Goal: Task Accomplishment & Management: Use online tool/utility

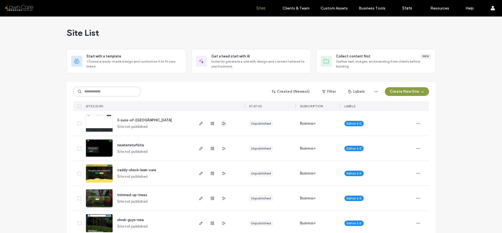
click at [222, 124] on icon "button" at bounding box center [224, 124] width 4 height 4
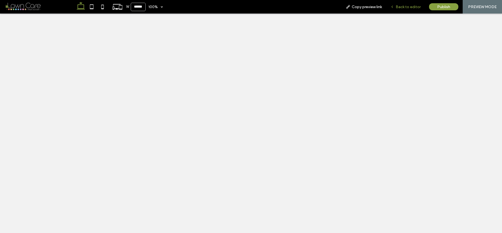
click at [393, 8] on icon at bounding box center [393, 7] width 4 height 4
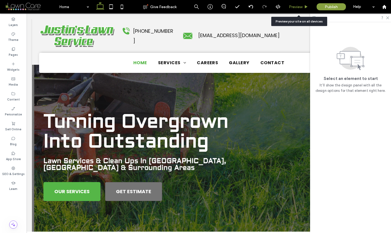
click at [299, 8] on span "Preview" at bounding box center [296, 7] width 14 height 5
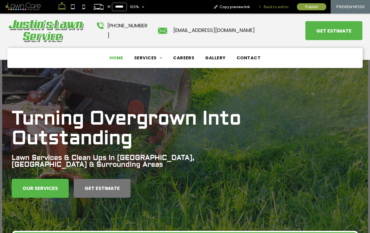
click at [287, 7] on span "Back to editor" at bounding box center [275, 7] width 25 height 5
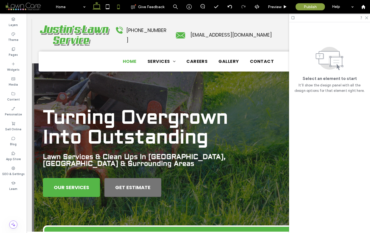
click at [120, 7] on icon at bounding box center [118, 6] width 11 height 11
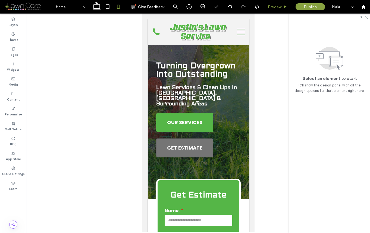
click at [273, 9] on span "Preview" at bounding box center [275, 7] width 14 height 5
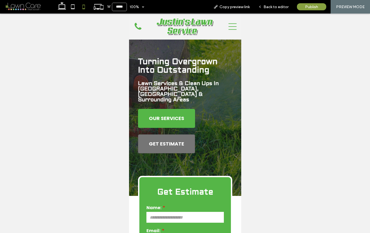
click at [221, 28] on div "Navigation Menu" at bounding box center [227, 26] width 18 height 21
click at [228, 27] on icon "Navigation Menu" at bounding box center [232, 27] width 8 height 8
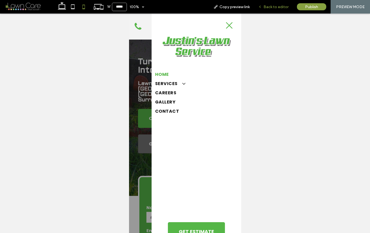
click at [276, 8] on span "Back to editor" at bounding box center [275, 7] width 25 height 5
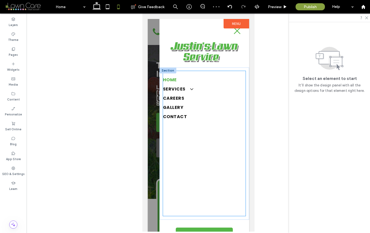
click at [210, 153] on div "Home Services Lawn Care & Mowing Landscape Maintenance Shrub Trimming Mulch Ins…" at bounding box center [204, 143] width 83 height 145
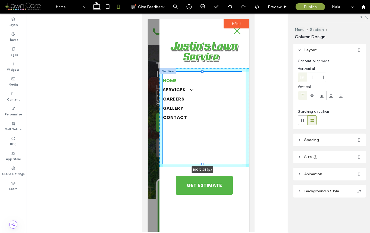
drag, startPoint x: 201, startPoint y: 216, endPoint x: 209, endPoint y: 163, distance: 53.2
click at [209, 163] on div "Home Services Lawn Care & Mowing Landscape Maintenance Shrub Trimming Mulch Ins…" at bounding box center [204, 117] width 90 height 99
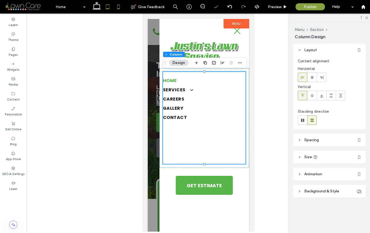
click at [107, 7] on icon at bounding box center [107, 6] width 11 height 11
type input "****"
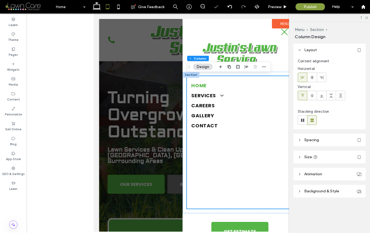
click at [239, 194] on div "Home Services Lawn Care & Mowing Landscape Maintenance Shrub Trimming Mulch Ins…" at bounding box center [240, 142] width 106 height 132
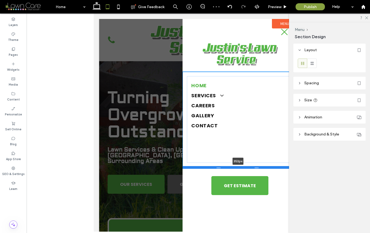
drag, startPoint x: 237, startPoint y: 212, endPoint x: 241, endPoint y: 167, distance: 45.0
click at [241, 167] on div at bounding box center [237, 167] width 111 height 3
type input "***"
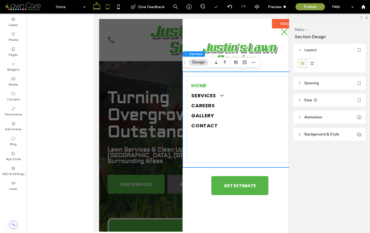
click at [96, 4] on icon at bounding box center [96, 6] width 11 height 11
type input "*"
type input "***"
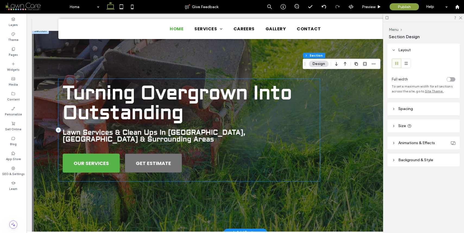
scroll to position [41, 0]
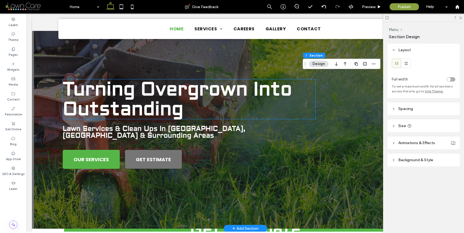
click at [186, 109] on p "Turning Overgrown Into Outstanding" at bounding box center [189, 100] width 253 height 40
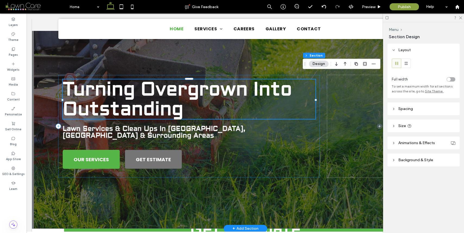
click at [186, 109] on div "Turning Overgrown Into Outstanding" at bounding box center [189, 100] width 253 height 40
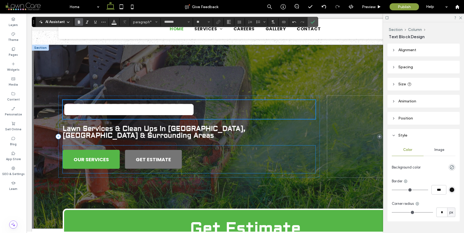
scroll to position [0, 0]
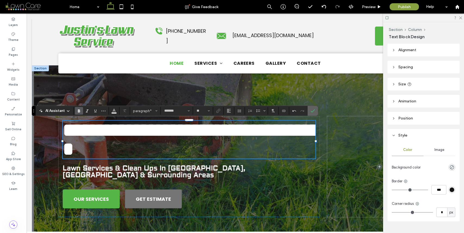
click at [312, 109] on icon "Confirm" at bounding box center [313, 111] width 4 height 4
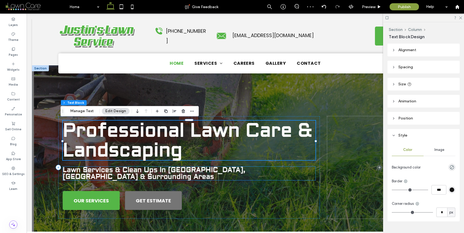
click at [122, 172] on span "Lawn Services & Clean Ups In [GEOGRAPHIC_DATA], [GEOGRAPHIC_DATA] & Surrounding…" at bounding box center [154, 173] width 183 height 15
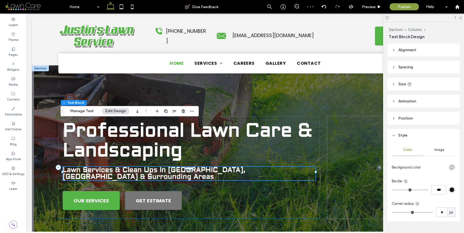
click at [122, 172] on div "Lawn Services & Clean Ups In [GEOGRAPHIC_DATA], [GEOGRAPHIC_DATA] & Surrounding…" at bounding box center [189, 174] width 253 height 14
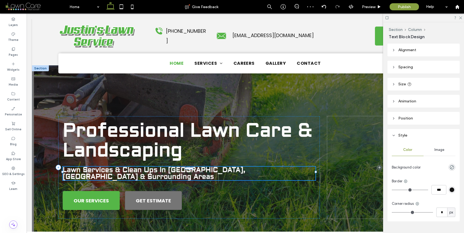
type input "*******"
type input "**"
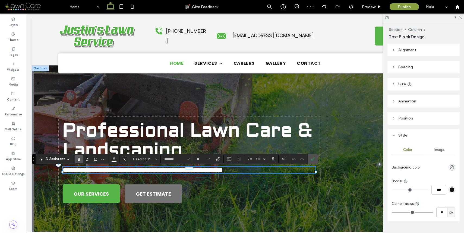
click at [156, 170] on span "**********" at bounding box center [143, 170] width 160 height 7
drag, startPoint x: 153, startPoint y: 172, endPoint x: 81, endPoint y: 171, distance: 72.5
click at [81, 171] on span "**********" at bounding box center [143, 170] width 160 height 7
click at [179, 137] on strong "Professional Lawn Care & Landscaping" at bounding box center [187, 140] width 249 height 43
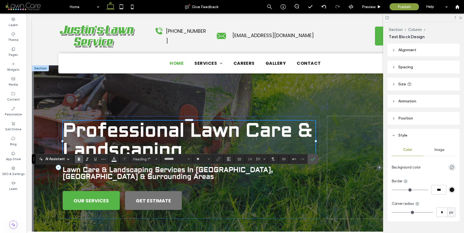
click at [179, 137] on div "Professional Lawn Care & Landscaping" at bounding box center [189, 141] width 253 height 40
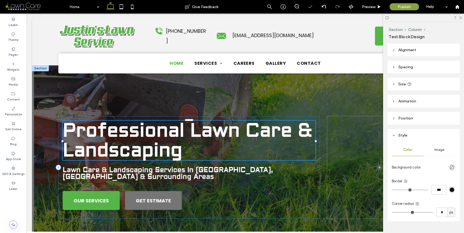
type input "*******"
type input "**"
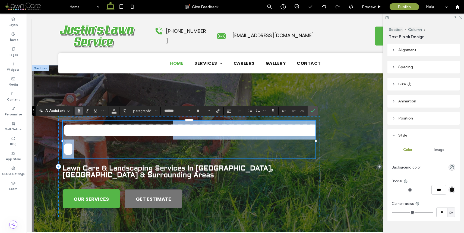
drag, startPoint x: 216, startPoint y: 129, endPoint x: 225, endPoint y: 159, distance: 30.8
click at [225, 159] on p "**********" at bounding box center [189, 140] width 253 height 38
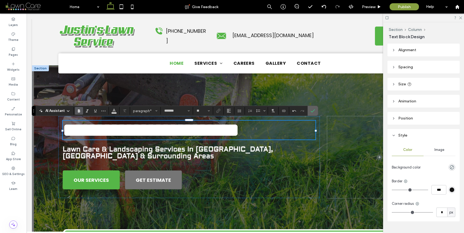
click at [314, 110] on icon "Confirm" at bounding box center [313, 111] width 4 height 4
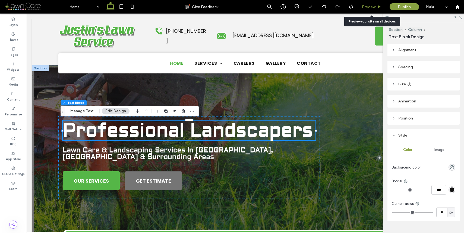
click at [366, 4] on div "Preview" at bounding box center [372, 7] width 28 height 14
click at [372, 5] on span "Preview" at bounding box center [369, 7] width 14 height 5
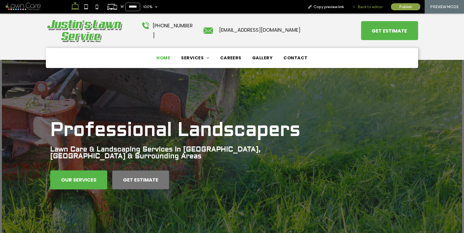
click at [379, 8] on span "Back to editor" at bounding box center [370, 7] width 25 height 5
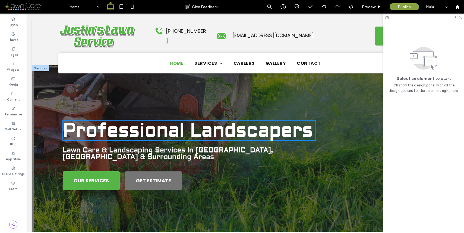
click at [260, 127] on strong "Professional Landscapers" at bounding box center [188, 130] width 250 height 23
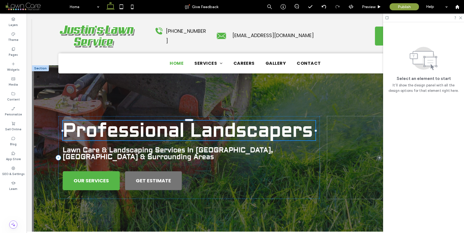
click at [260, 127] on div "Professional Landscapers" at bounding box center [189, 131] width 253 height 20
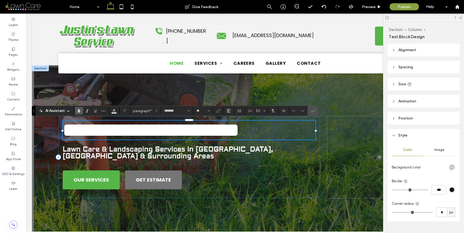
click at [178, 132] on strong "**********" at bounding box center [151, 130] width 176 height 19
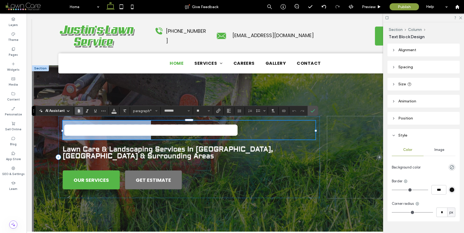
drag, startPoint x: 182, startPoint y: 130, endPoint x: 62, endPoint y: 122, distance: 119.7
click at [63, 123] on strong "**********" at bounding box center [151, 130] width 176 height 19
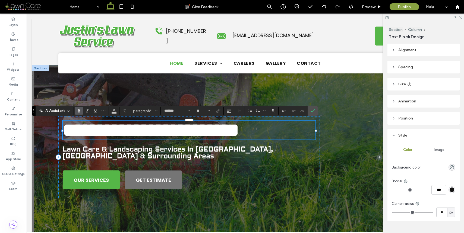
click at [239, 136] on strong "**********" at bounding box center [151, 130] width 176 height 19
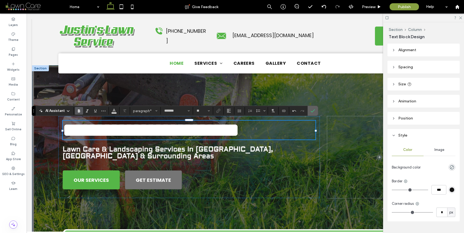
click at [314, 109] on icon "Confirm" at bounding box center [313, 111] width 4 height 4
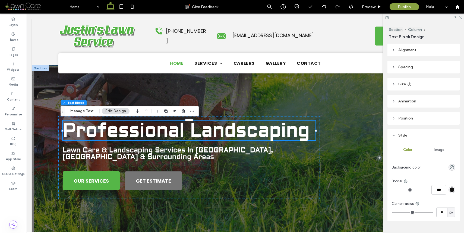
click at [299, 84] on div "Professional Landscaping Lawn Care & Landscaping Services In [GEOGRAPHIC_DATA],…" at bounding box center [245, 157] width 391 height 185
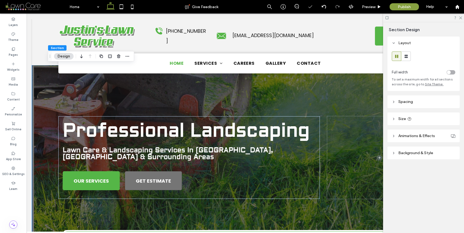
click at [422, 154] on span "Background & Style" at bounding box center [415, 153] width 35 height 5
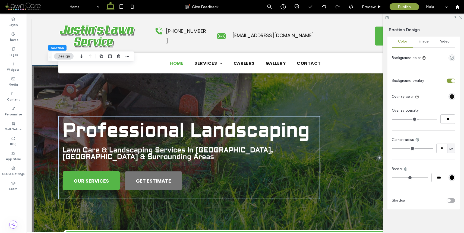
scroll to position [126, 0]
click at [425, 41] on span "Image" at bounding box center [424, 41] width 10 height 4
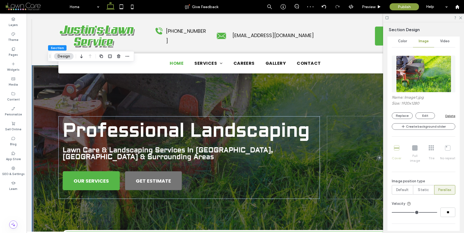
click at [407, 36] on div "Section Design" at bounding box center [424, 29] width 71 height 14
click at [406, 41] on span "Color" at bounding box center [402, 41] width 9 height 4
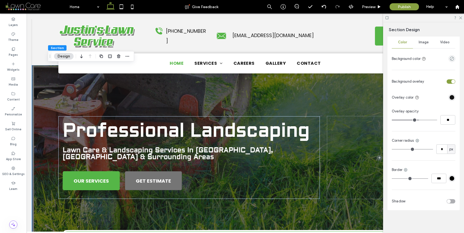
click at [426, 46] on div "Image" at bounding box center [423, 42] width 21 height 12
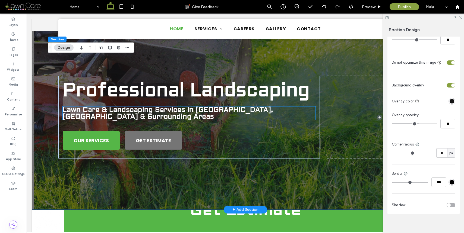
scroll to position [43, 0]
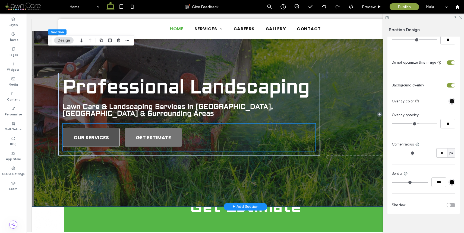
click at [76, 134] on span "OUR SERVICES" at bounding box center [91, 137] width 35 height 7
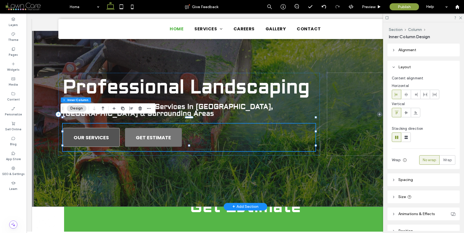
click at [76, 134] on span "OUR SERVICES" at bounding box center [91, 137] width 35 height 7
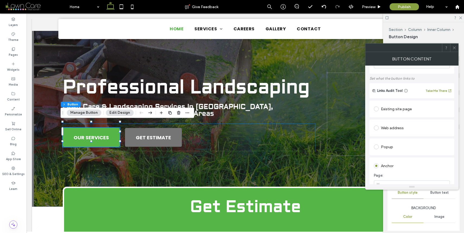
scroll to position [88, 0]
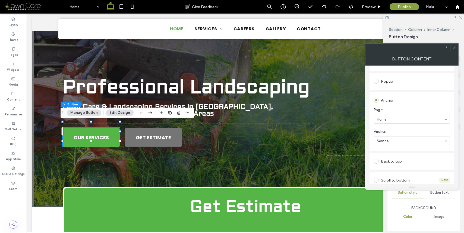
click at [454, 48] on use at bounding box center [454, 47] width 3 height 3
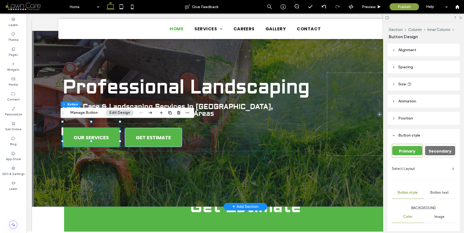
click at [157, 134] on span "GET ESTIMATE" at bounding box center [153, 137] width 35 height 7
click at [157, 129] on div "GET ESTIMATE" at bounding box center [153, 137] width 57 height 19
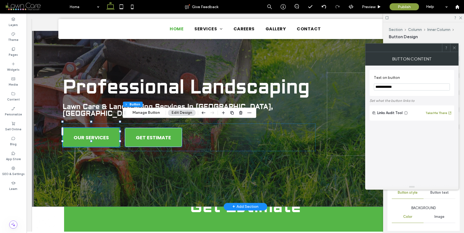
type input "**"
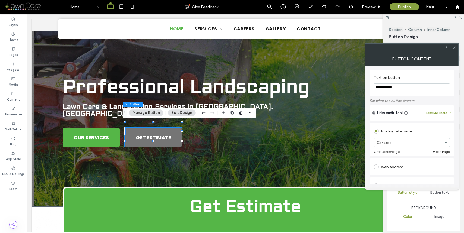
click at [453, 48] on icon at bounding box center [454, 48] width 4 height 4
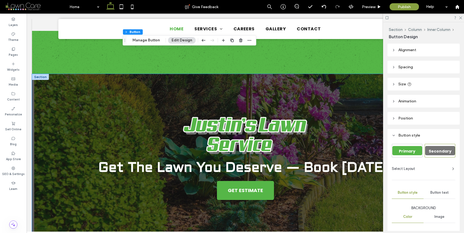
scroll to position [1196, 0]
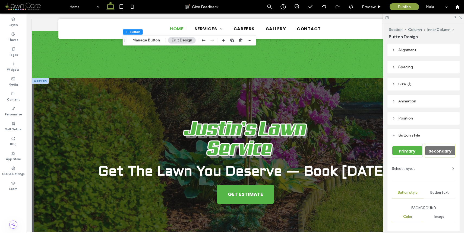
click at [44, 78] on div at bounding box center [40, 81] width 17 height 6
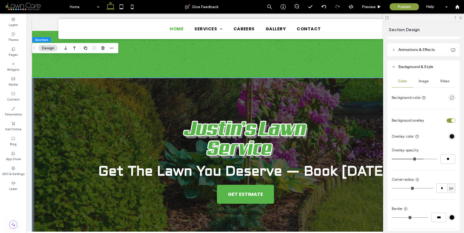
scroll to position [85, 0]
click at [407, 79] on div "Color" at bounding box center [402, 83] width 21 height 12
click at [414, 81] on div "Image" at bounding box center [423, 82] width 21 height 12
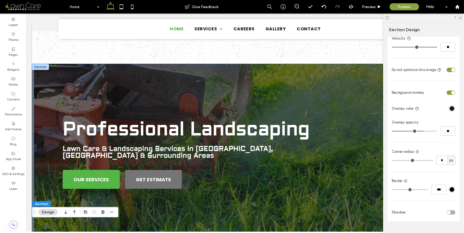
scroll to position [0, 0]
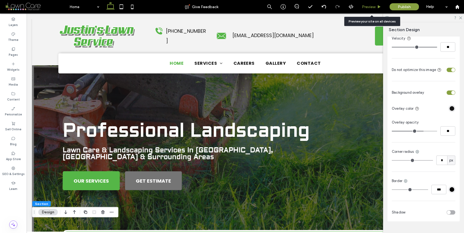
click at [370, 4] on div "Preview" at bounding box center [372, 7] width 28 height 14
click at [371, 5] on span "Preview" at bounding box center [369, 7] width 14 height 5
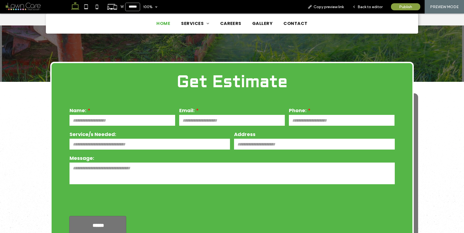
scroll to position [184, 0]
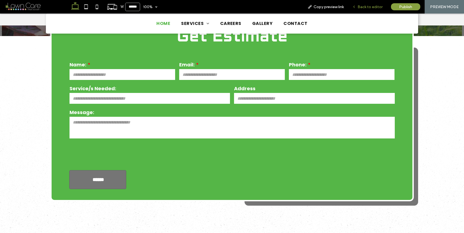
click at [369, 8] on span "Back to editor" at bounding box center [370, 7] width 25 height 5
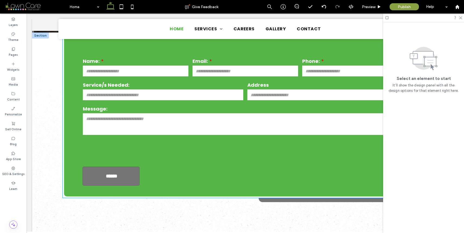
click at [286, 174] on form "Name: Email: Phone: Service/s Needed: Address Message: ******" at bounding box center [246, 121] width 326 height 129
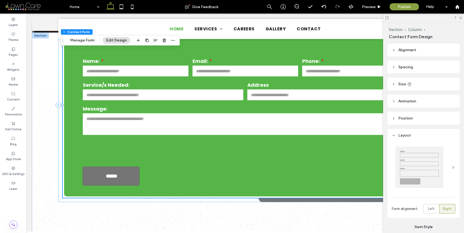
type input "*"
type input "***"
type input "*"
type input "***"
type input "*"
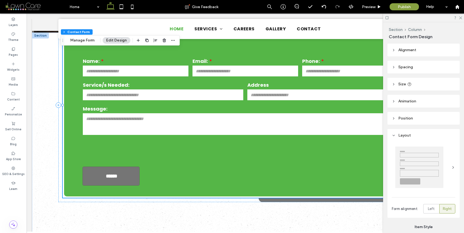
type input "***"
type input "**"
click at [286, 174] on form "Name: Email: Phone: Service/s Needed: Address Message: ******" at bounding box center [246, 121] width 326 height 129
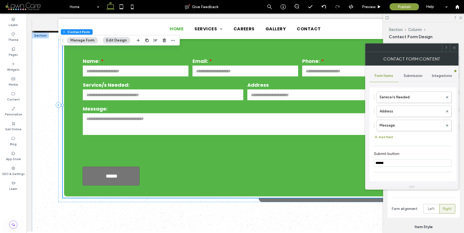
scroll to position [108, 0]
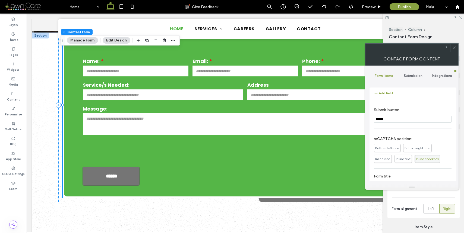
click at [453, 49] on icon at bounding box center [454, 48] width 4 height 4
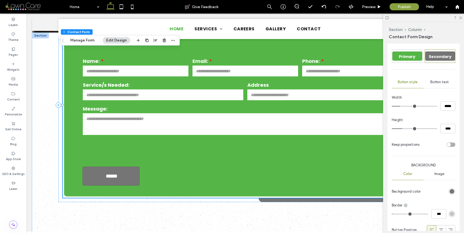
scroll to position [365, 0]
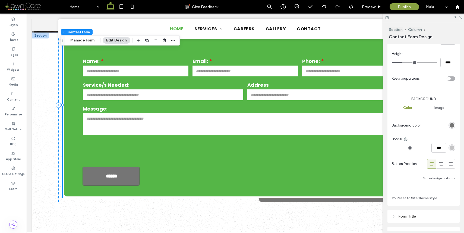
click at [437, 108] on span "Image" at bounding box center [439, 108] width 10 height 4
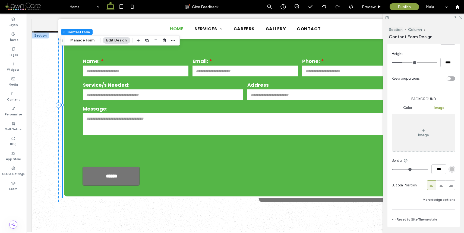
click at [426, 132] on div "Image" at bounding box center [423, 133] width 63 height 36
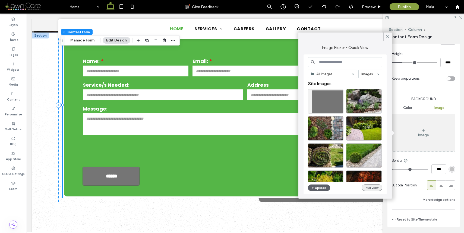
click at [367, 186] on button "Full View" at bounding box center [372, 188] width 21 height 7
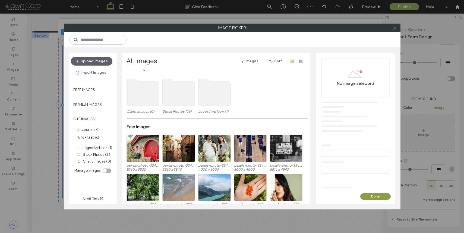
scroll to position [10, 0]
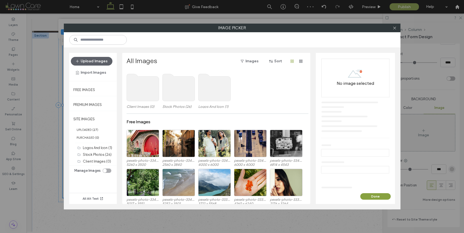
click at [172, 86] on use at bounding box center [178, 87] width 32 height 27
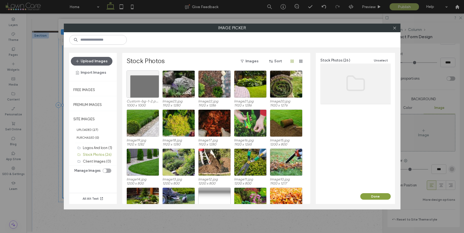
scroll to position [101, 0]
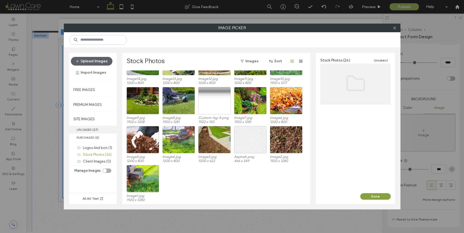
click at [101, 129] on label "UPLOADED ( 27 )" at bounding box center [93, 130] width 48 height 8
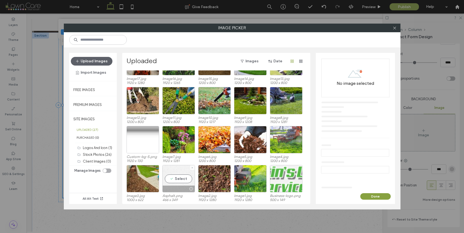
click at [183, 183] on div "Select" at bounding box center [178, 178] width 33 height 27
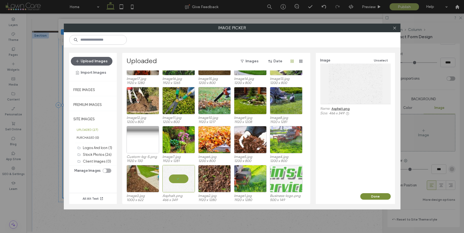
click at [378, 196] on button "Done" at bounding box center [375, 197] width 30 height 7
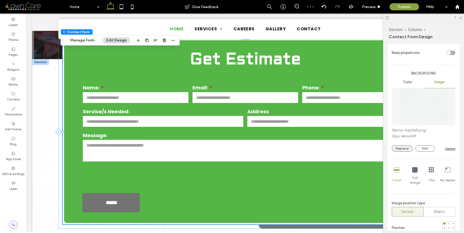
scroll to position [496, 0]
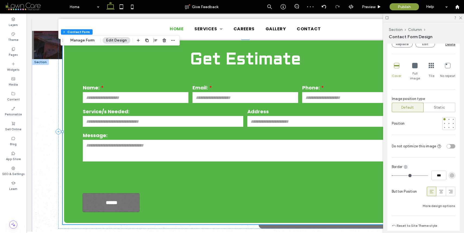
click at [429, 66] on icon at bounding box center [431, 65] width 5 height 5
click at [432, 66] on div "Cover Full image Tile No repeat" at bounding box center [424, 72] width 64 height 22
click at [431, 66] on icon at bounding box center [431, 65] width 5 height 5
click at [451, 122] on div at bounding box center [453, 124] width 4 height 4
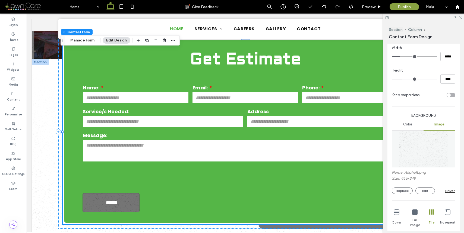
click at [407, 123] on span "Color" at bounding box center [407, 124] width 9 height 4
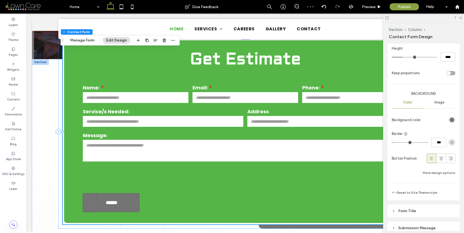
scroll to position [397, 0]
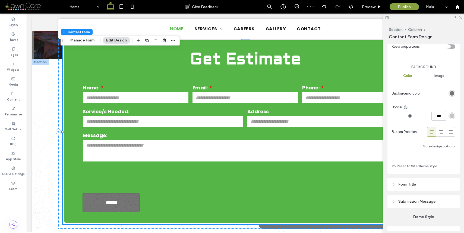
click at [410, 80] on div "Color" at bounding box center [408, 76] width 32 height 12
click at [438, 76] on span "Image" at bounding box center [439, 76] width 10 height 4
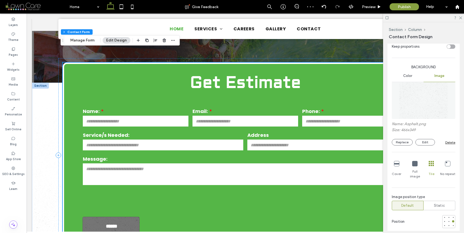
scroll to position [53, 0]
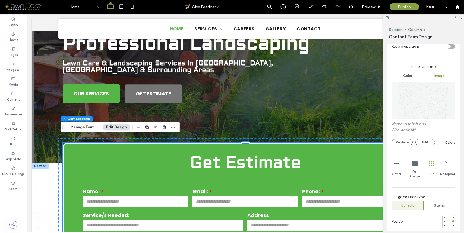
click at [288, 143] on div "Get Estimate Name: Email: Phone: Service/s Needed: Address Message: ****** Than…" at bounding box center [245, 236] width 365 height 186
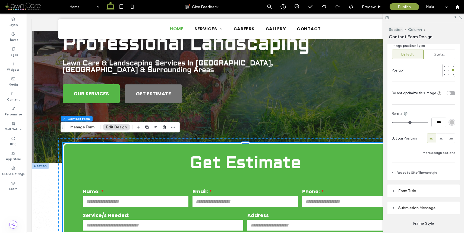
scroll to position [477, 0]
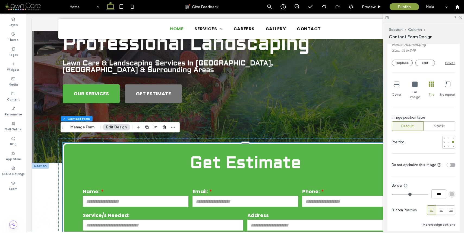
click at [447, 62] on div "Delete" at bounding box center [450, 63] width 10 height 4
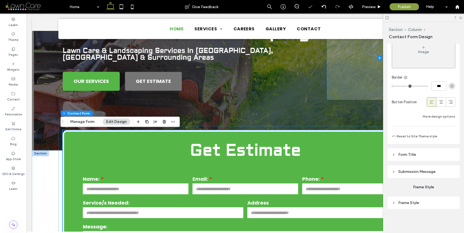
scroll to position [157, 0]
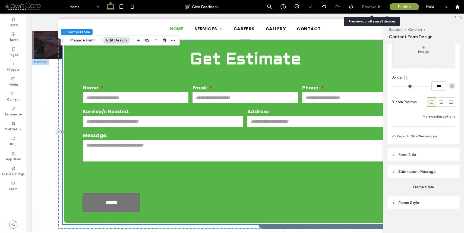
click at [373, 10] on div "Preview" at bounding box center [372, 7] width 28 height 14
click at [373, 5] on span "Preview" at bounding box center [369, 7] width 14 height 5
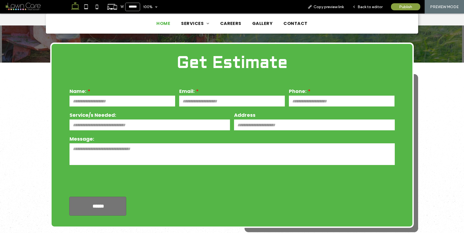
click at [373, 5] on span "Back to editor" at bounding box center [370, 7] width 25 height 5
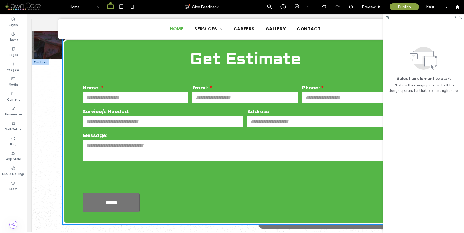
click at [293, 197] on form "Name: Email: Phone: Service/s Needed: Address Message: ******" at bounding box center [246, 148] width 326 height 129
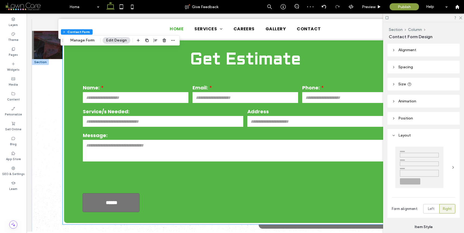
type input "*"
type input "***"
type input "*"
type input "***"
type input "*"
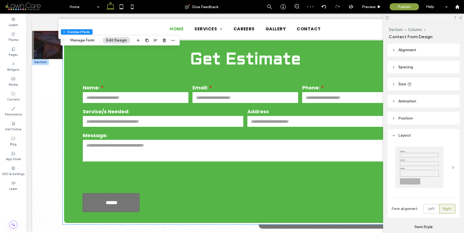
type input "***"
type input "**"
click at [293, 197] on form "Name: Email: Phone: Service/s Needed: Address Message: ******" at bounding box center [246, 148] width 326 height 129
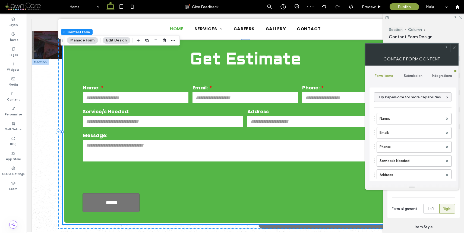
click at [292, 196] on form "Name: Email: Phone: Service/s Needed: Address Message: ******" at bounding box center [246, 148] width 326 height 129
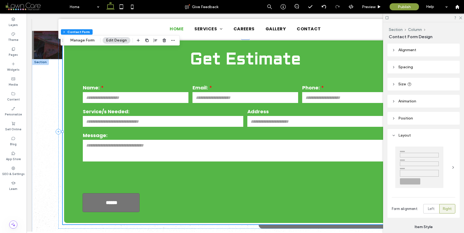
click at [292, 195] on form "Name: Email: Phone: Service/s Needed: Address Message: ******" at bounding box center [246, 148] width 326 height 129
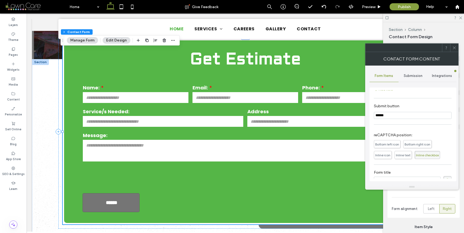
scroll to position [121, 0]
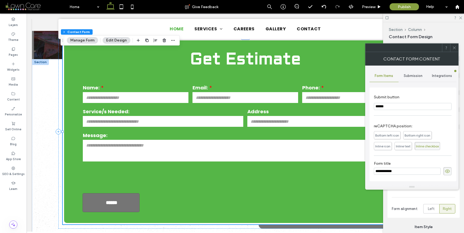
click at [455, 46] on icon at bounding box center [454, 48] width 4 height 4
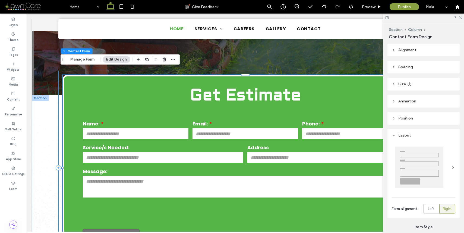
click at [59, 114] on div "Get Estimate Name: Email: Phone: Service/s Needed: Address Message: ****** Than…" at bounding box center [245, 168] width 374 height 194
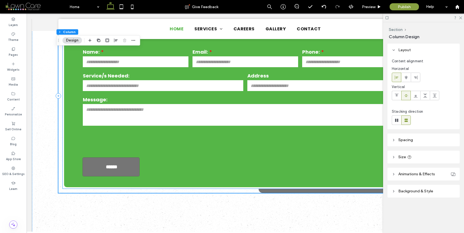
scroll to position [201, 0]
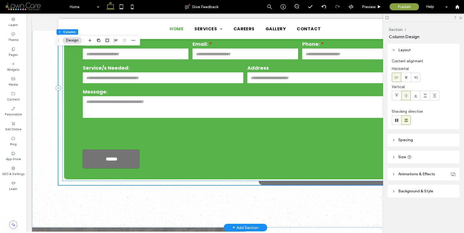
click at [291, 138] on div at bounding box center [245, 133] width 329 height 25
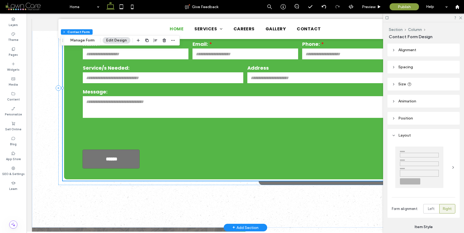
click at [291, 138] on div at bounding box center [245, 133] width 329 height 25
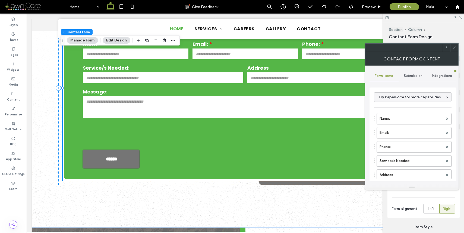
click at [451, 46] on div at bounding box center [454, 48] width 8 height 8
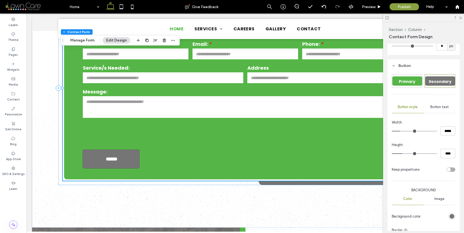
scroll to position [297, 0]
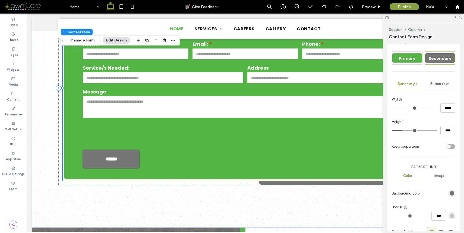
click at [432, 177] on div "Image" at bounding box center [439, 176] width 32 height 12
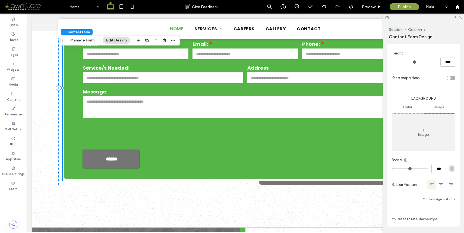
scroll to position [385, 0]
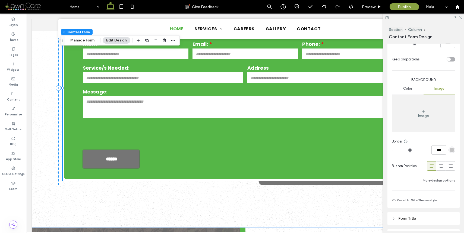
click at [420, 124] on div "Image" at bounding box center [423, 114] width 63 height 36
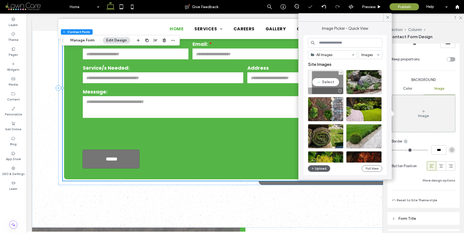
click at [325, 83] on div "Select" at bounding box center [326, 82] width 36 height 24
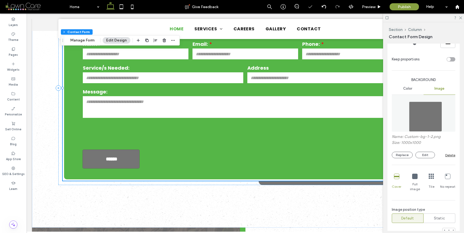
click at [449, 157] on div "Delete" at bounding box center [450, 155] width 10 height 4
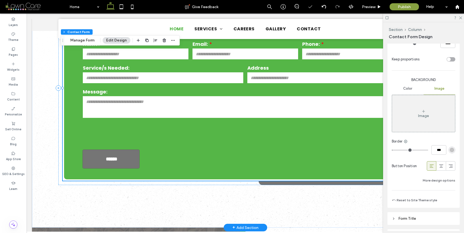
click at [344, 134] on div at bounding box center [245, 133] width 329 height 25
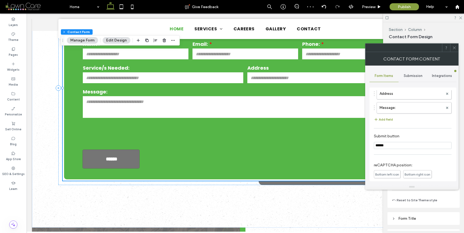
scroll to position [121, 0]
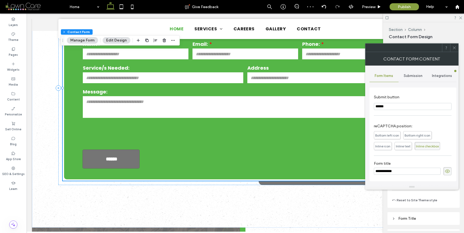
click at [455, 47] on icon at bounding box center [454, 48] width 4 height 4
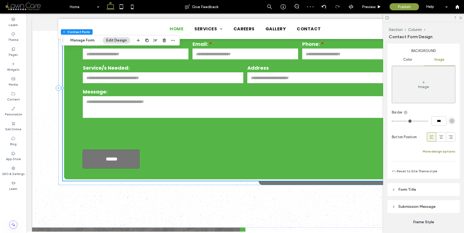
scroll to position [449, 0]
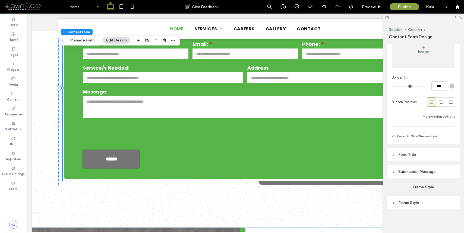
click at [424, 200] on header "Frame Style" at bounding box center [423, 203] width 72 height 13
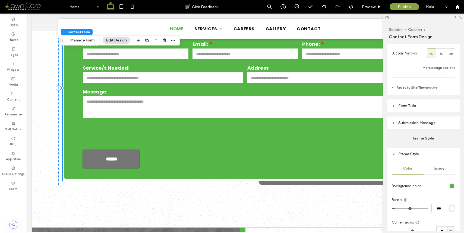
scroll to position [542, 0]
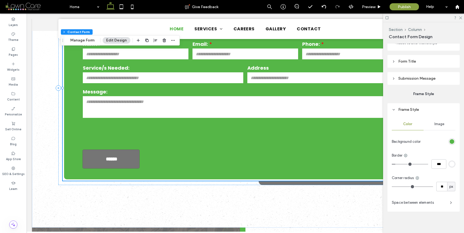
click at [438, 125] on span "Image" at bounding box center [439, 124] width 10 height 4
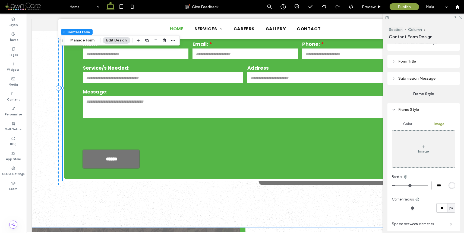
click at [410, 159] on div "Image" at bounding box center [423, 149] width 63 height 36
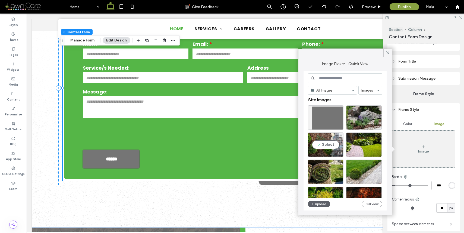
scroll to position [1, 0]
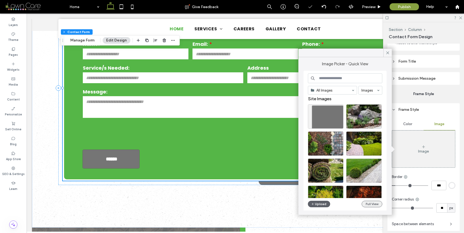
click at [376, 204] on button "Full View" at bounding box center [372, 204] width 21 height 7
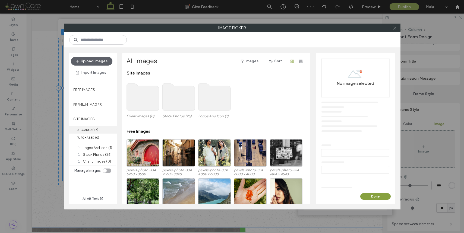
click at [103, 129] on label "UPLOADED ( 27 )" at bounding box center [93, 130] width 48 height 8
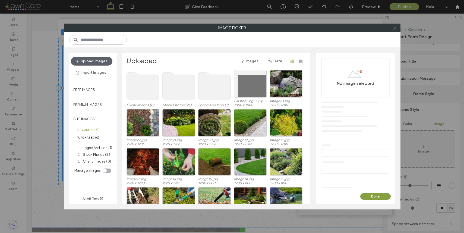
scroll to position [101, 0]
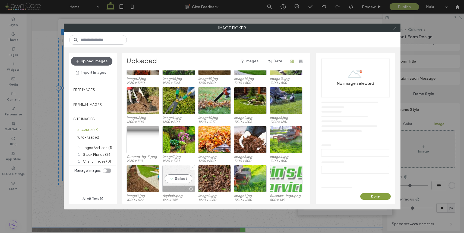
click at [178, 184] on div "Select" at bounding box center [178, 178] width 33 height 27
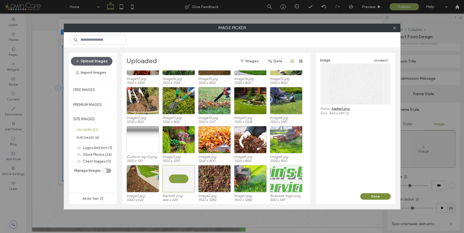
click at [381, 199] on button "Done" at bounding box center [375, 197] width 30 height 7
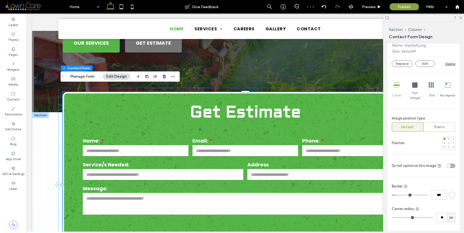
scroll to position [664, 0]
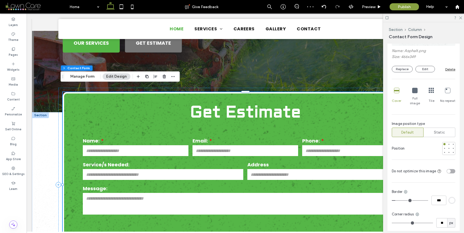
click at [432, 88] on icon at bounding box center [431, 90] width 5 height 5
click at [448, 147] on div at bounding box center [449, 148] width 2 height 2
click at [447, 170] on div "toggle" at bounding box center [449, 172] width 4 height 4
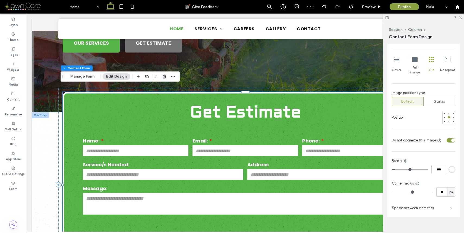
scroll to position [698, 0]
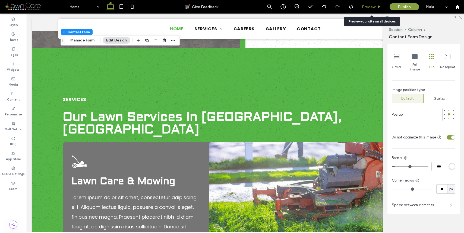
click at [371, 5] on span "Preview" at bounding box center [369, 7] width 14 height 5
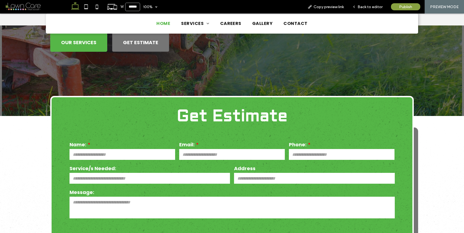
scroll to position [102, 0]
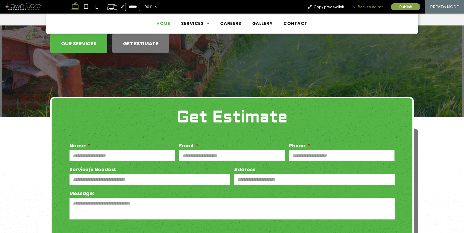
click at [363, 8] on span "Back to editor" at bounding box center [370, 7] width 25 height 5
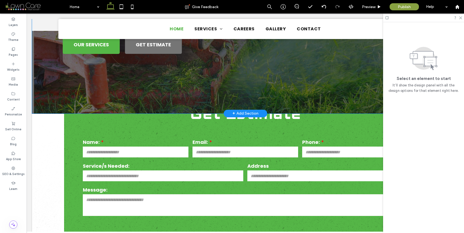
scroll to position [93, 0]
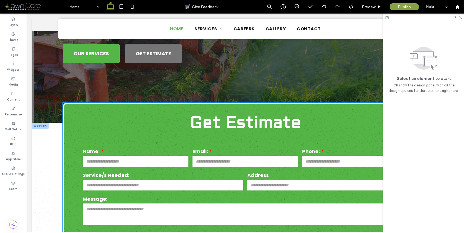
click at [238, 115] on h3 "Get Estimate" at bounding box center [245, 123] width 349 height 16
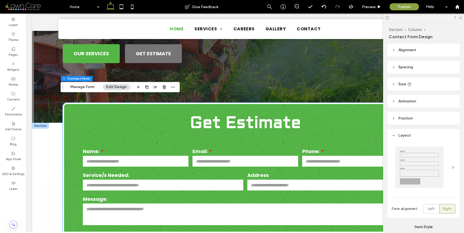
click at [238, 115] on h3 "Get Estimate" at bounding box center [245, 123] width 349 height 16
type input "*"
type input "***"
type input "*"
type input "***"
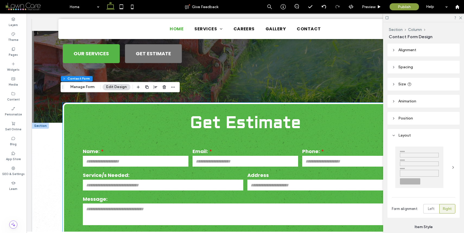
type input "*"
type input "***"
type input "**"
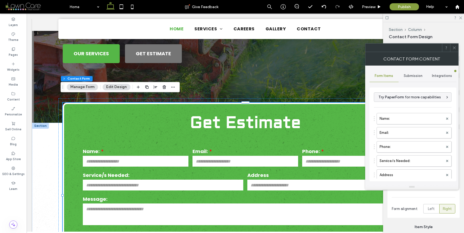
click at [411, 78] on span "Submission" at bounding box center [413, 76] width 19 height 4
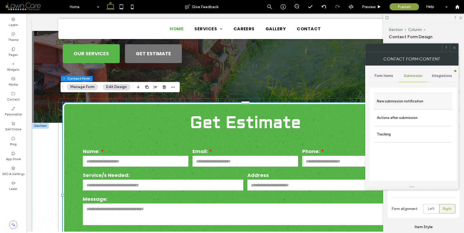
click at [402, 96] on label "New submission notification" at bounding box center [413, 101] width 72 height 11
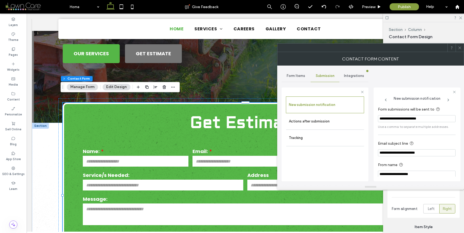
scroll to position [5, 0]
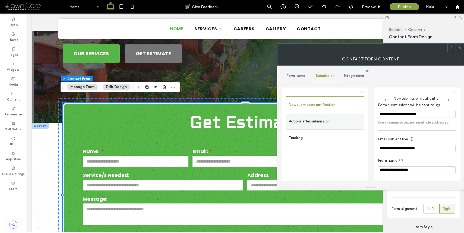
click at [354, 119] on label "Actions after submission" at bounding box center [325, 121] width 72 height 11
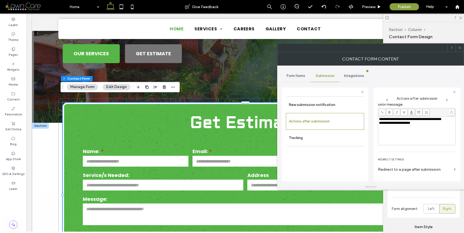
scroll to position [94, 0]
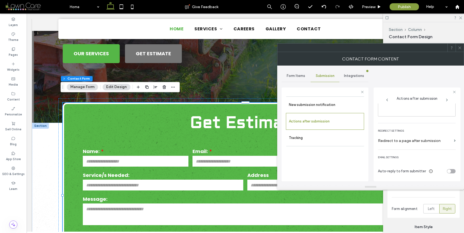
click at [458, 48] on icon at bounding box center [460, 48] width 4 height 4
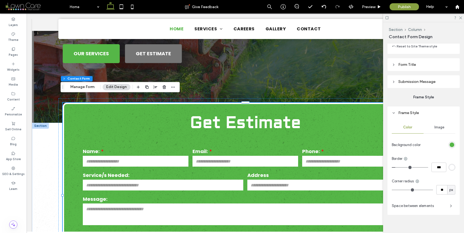
click at [425, 81] on span "Submission Message" at bounding box center [416, 82] width 37 height 5
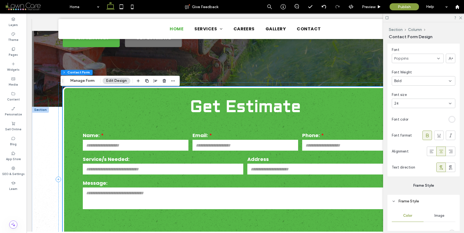
scroll to position [135, 0]
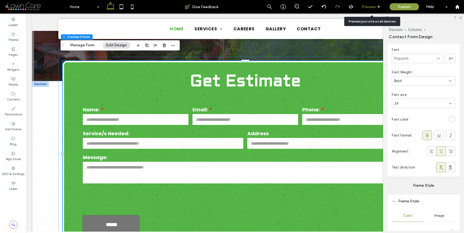
click at [368, 8] on span "Preview" at bounding box center [369, 7] width 14 height 5
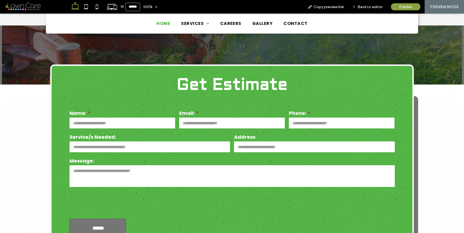
click at [325, 119] on input "tel" at bounding box center [342, 123] width 106 height 11
type input "*"
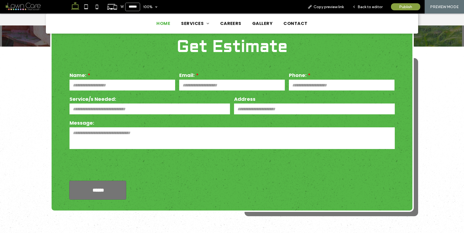
scroll to position [172, 0]
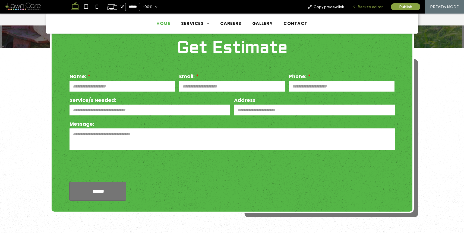
click at [367, 5] on span "Back to editor" at bounding box center [370, 7] width 25 height 5
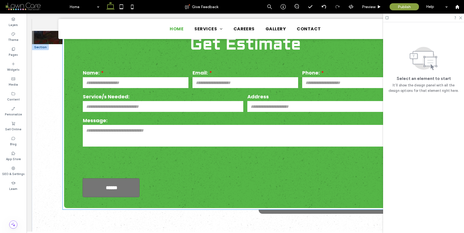
click at [147, 105] on input "text" at bounding box center [163, 106] width 161 height 11
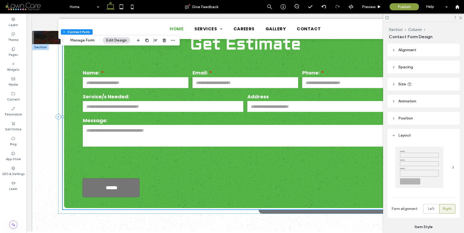
type input "*"
type input "***"
type input "*"
type input "***"
type input "*"
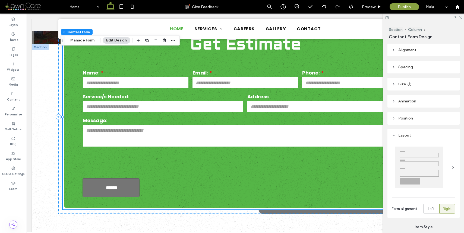
type input "***"
type input "**"
click at [147, 105] on input "text" at bounding box center [163, 106] width 161 height 11
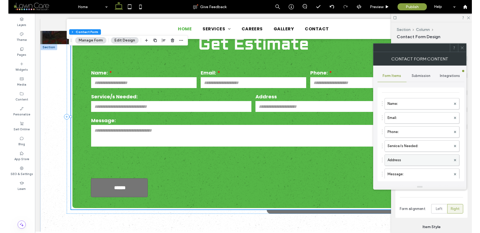
scroll to position [41, 0]
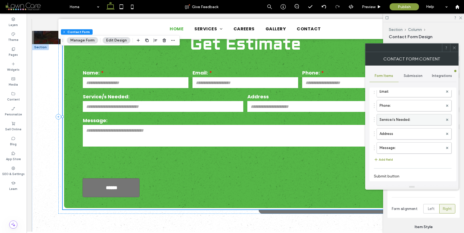
click at [395, 116] on label "Service/s Needed:" at bounding box center [411, 120] width 64 height 11
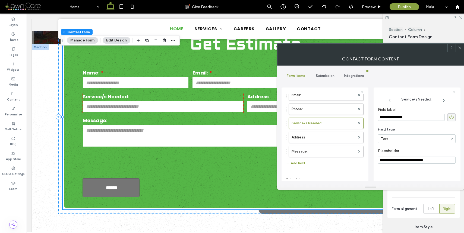
click at [394, 118] on input "**********" at bounding box center [411, 117] width 67 height 7
click at [393, 117] on input "**********" at bounding box center [411, 117] width 67 height 7
type input "**********"
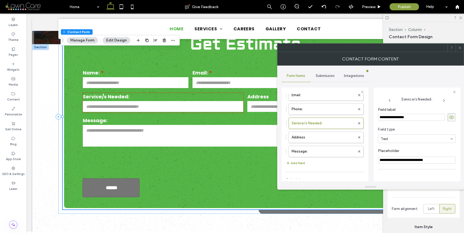
click at [459, 45] on span at bounding box center [460, 48] width 4 height 8
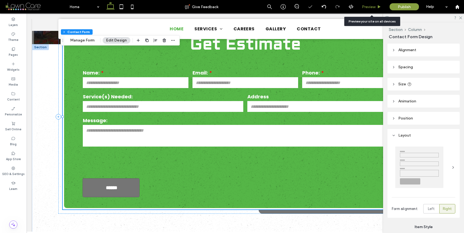
click at [374, 8] on span "Preview" at bounding box center [369, 7] width 14 height 5
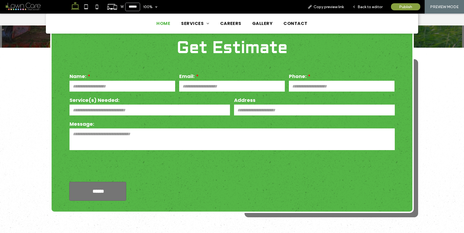
click at [338, 81] on input "tel" at bounding box center [342, 86] width 106 height 11
type input "*"
click at [364, 8] on span "Back to editor" at bounding box center [370, 7] width 25 height 5
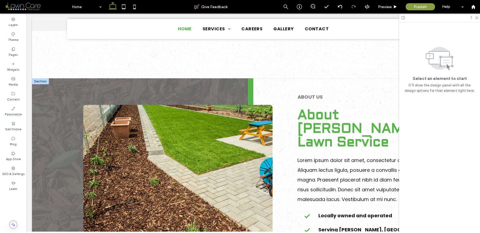
scroll to position [416, 0]
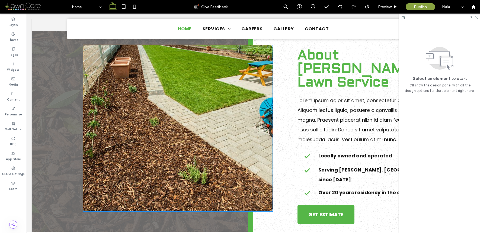
click at [254, 92] on div "ABOUT US About [PERSON_NAME] Lawn Service Lorem ipsum dolor sit amet, consectet…" at bounding box center [365, 128] width 222 height 220
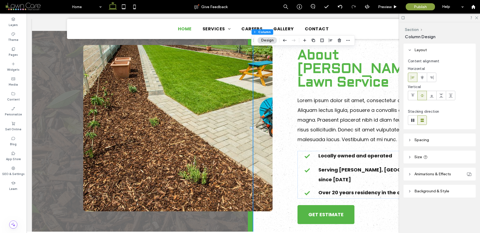
click at [257, 90] on div "ABOUT US About [PERSON_NAME] Lawn Service Lorem ipsum dolor sit amet, consectet…" at bounding box center [365, 128] width 222 height 220
click at [236, 93] on img at bounding box center [177, 128] width 189 height 167
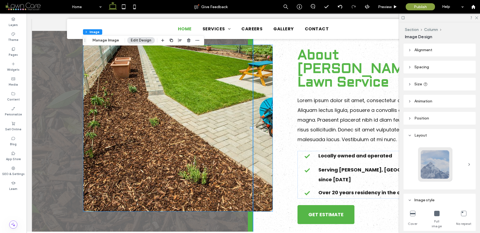
type input "**"
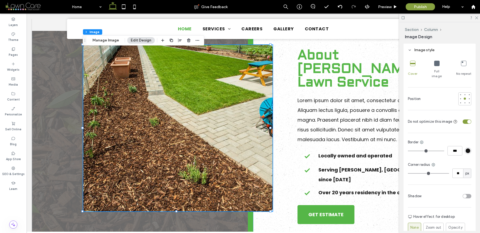
scroll to position [208, 0]
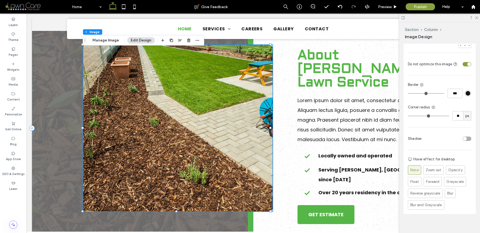
click at [66, 99] on div at bounding box center [143, 128] width 222 height 220
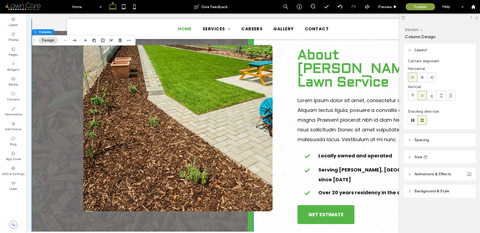
click at [436, 190] on span "Background & Style" at bounding box center [432, 191] width 35 height 5
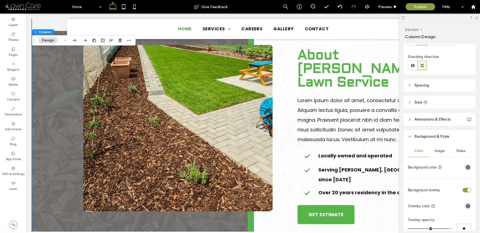
scroll to position [106, 0]
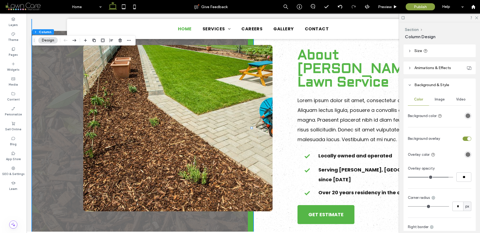
click at [445, 101] on div "Image" at bounding box center [439, 100] width 21 height 12
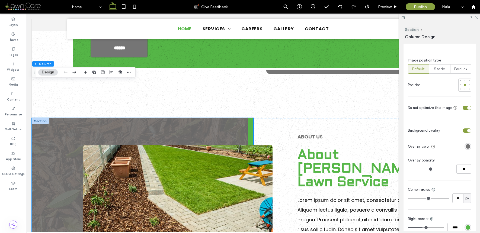
scroll to position [320, 0]
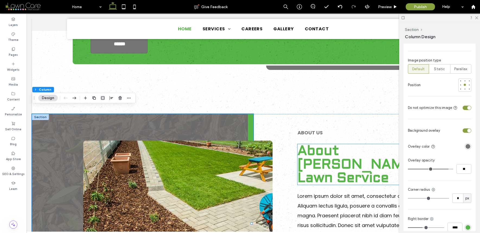
click at [334, 149] on span "About [PERSON_NAME] Lawn Service" at bounding box center [358, 165] width 121 height 44
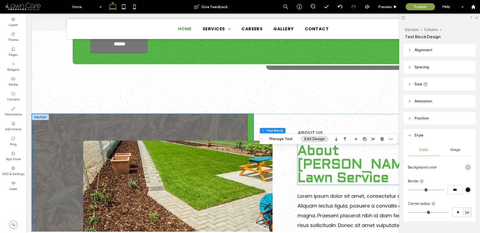
click at [334, 149] on span "About [PERSON_NAME] Lawn Service" at bounding box center [358, 165] width 121 height 44
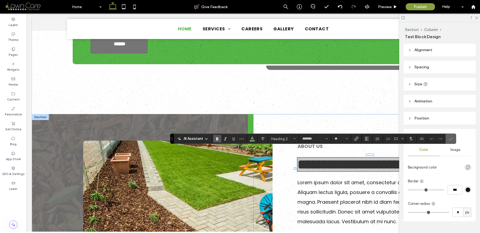
click at [449, 139] on use "Confirm" at bounding box center [451, 138] width 4 height 3
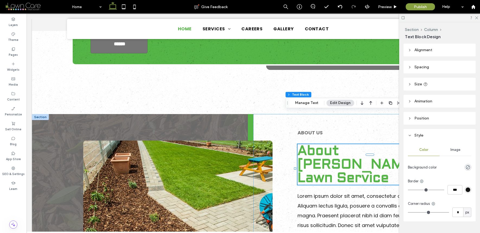
drag, startPoint x: 263, startPoint y: 141, endPoint x: 291, endPoint y: 103, distance: 47.3
click at [290, 103] on div "Drag" at bounding box center [288, 103] width 4 height 10
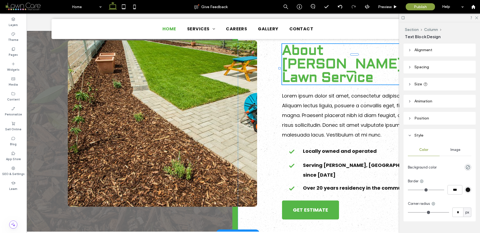
scroll to position [0, 12]
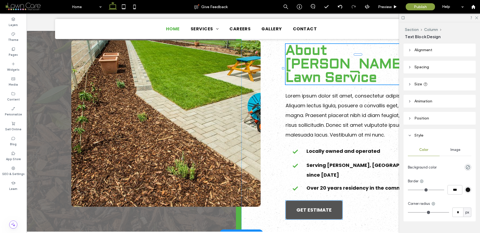
click at [311, 207] on span "GET ESTIMATE" at bounding box center [314, 210] width 35 height 7
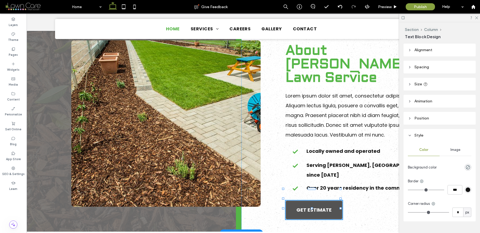
click at [311, 201] on div "GET ESTIMATE" at bounding box center [314, 210] width 57 height 19
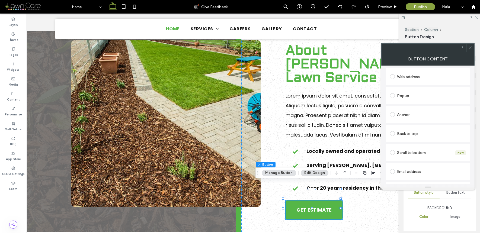
scroll to position [91, 0]
click at [471, 48] on icon at bounding box center [471, 48] width 4 height 4
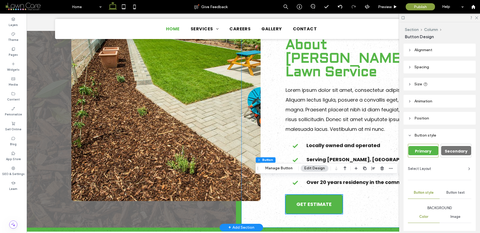
scroll to position [429, 0]
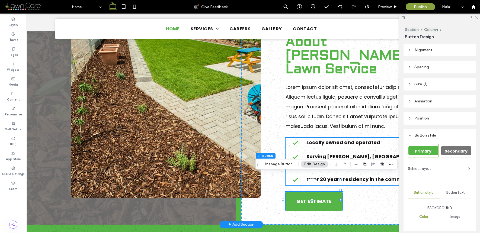
click at [293, 141] on icon at bounding box center [295, 143] width 5 height 4
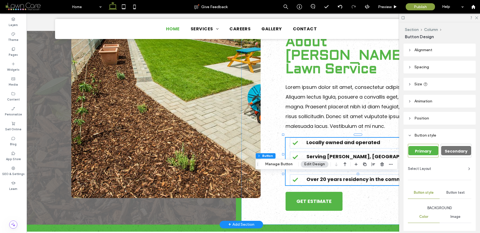
click at [293, 141] on icon at bounding box center [295, 143] width 5 height 4
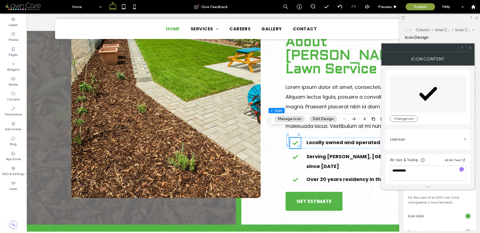
click at [469, 44] on span at bounding box center [471, 48] width 4 height 8
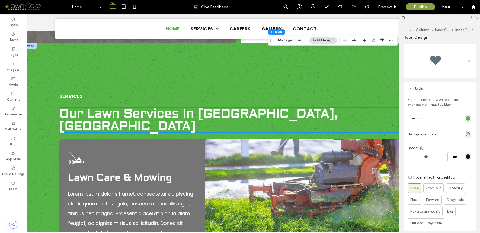
scroll to position [612, 0]
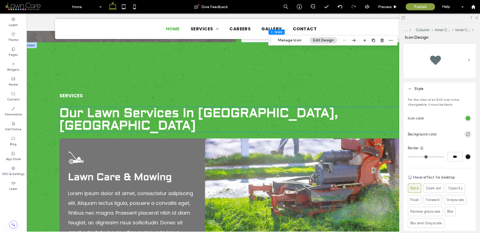
click at [197, 106] on span "Our Lawn Services In [GEOGRAPHIC_DATA], [GEOGRAPHIC_DATA]" at bounding box center [198, 120] width 279 height 28
click at [197, 107] on div "Our Lawn Services In [GEOGRAPHIC_DATA], [GEOGRAPHIC_DATA]" at bounding box center [241, 119] width 365 height 25
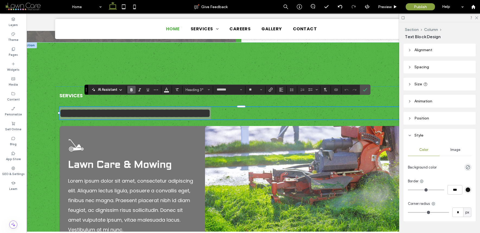
click at [359, 91] on section at bounding box center [351, 90] width 18 height 8
click at [362, 91] on label "Confirm" at bounding box center [365, 90] width 8 height 10
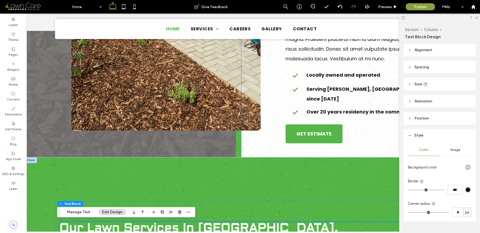
scroll to position [555, 0]
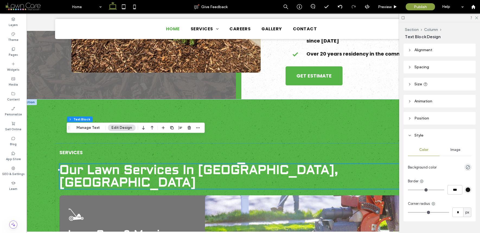
drag, startPoint x: 61, startPoint y: 138, endPoint x: 77, endPoint y: 121, distance: 22.9
click at [71, 123] on div "Drag" at bounding box center [69, 128] width 4 height 10
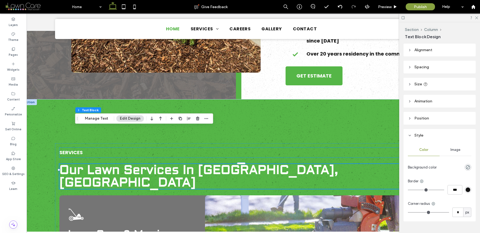
click at [75, 149] on strong "SERVICES" at bounding box center [70, 152] width 23 height 7
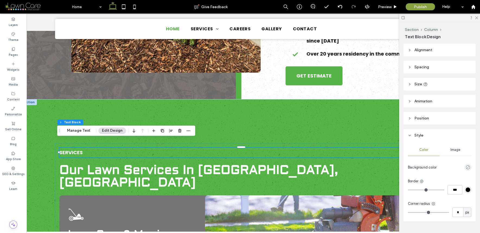
click at [75, 148] on div "SERVICES" at bounding box center [241, 153] width 365 height 10
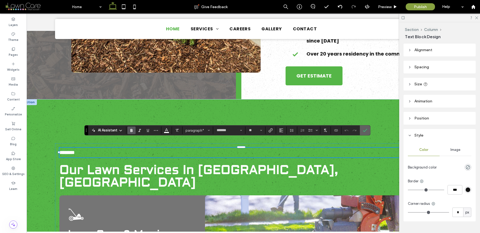
click at [365, 132] on icon "Confirm" at bounding box center [365, 130] width 4 height 4
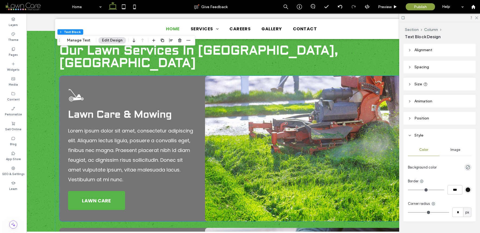
scroll to position [676, 0]
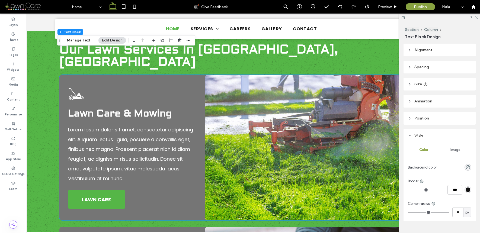
click at [254, 85] on img at bounding box center [314, 148] width 219 height 146
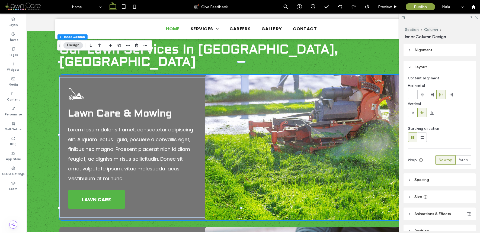
click at [254, 85] on img at bounding box center [314, 148] width 219 height 146
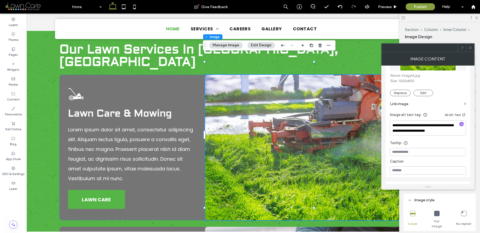
scroll to position [100, 0]
click at [471, 46] on icon at bounding box center [471, 48] width 4 height 4
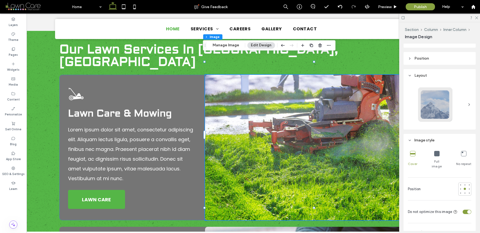
scroll to position [112, 0]
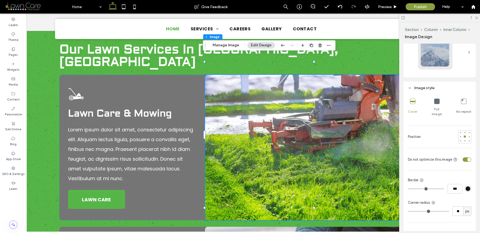
click at [310, 101] on img at bounding box center [314, 148] width 219 height 146
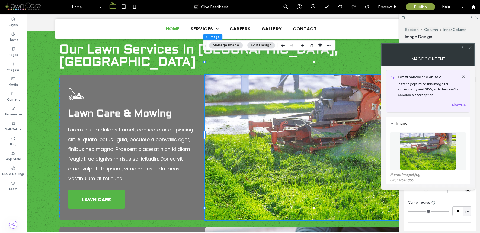
scroll to position [150, 0]
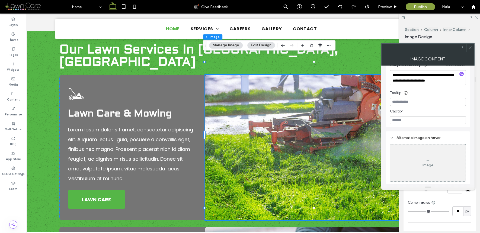
click at [470, 46] on icon at bounding box center [471, 48] width 4 height 4
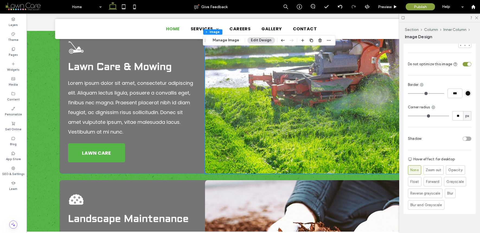
scroll to position [782, 0]
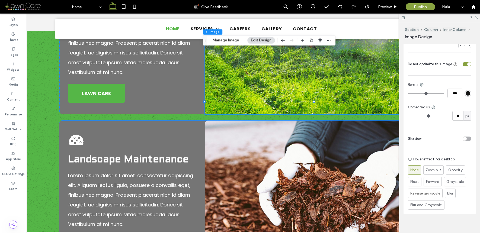
click at [337, 145] on img at bounding box center [314, 194] width 219 height 146
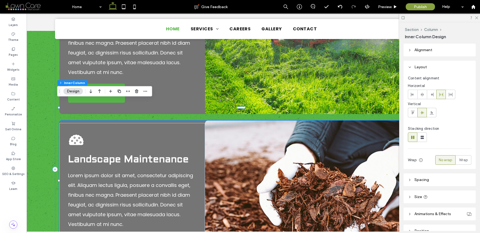
click at [337, 145] on img at bounding box center [314, 194] width 219 height 146
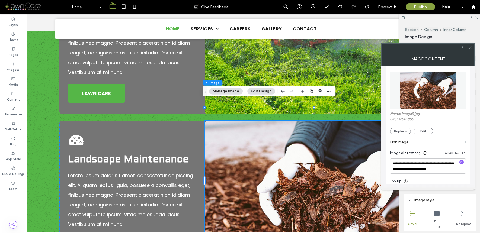
scroll to position [150, 0]
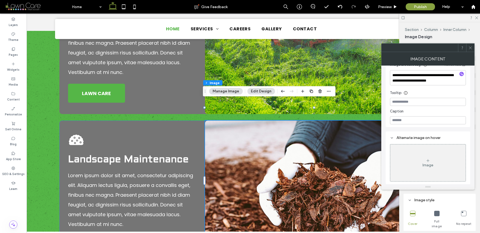
click at [472, 46] on icon at bounding box center [471, 48] width 4 height 4
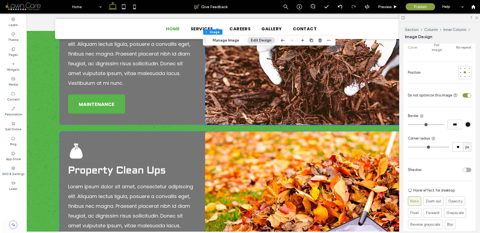
scroll to position [930, 0]
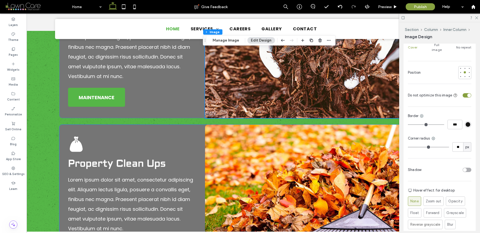
click at [304, 171] on img at bounding box center [314, 198] width 219 height 146
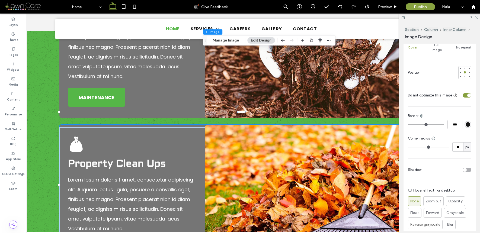
click at [304, 171] on img at bounding box center [314, 198] width 219 height 146
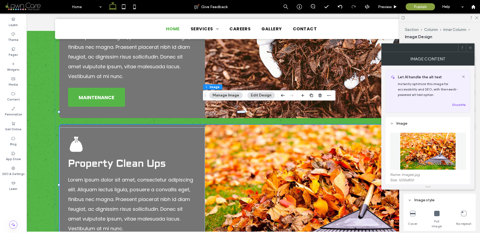
type input "**"
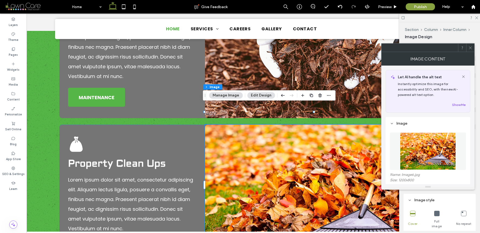
scroll to position [101, 0]
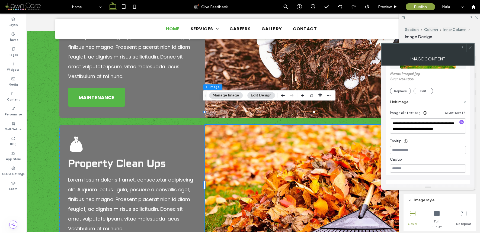
click at [471, 50] on span at bounding box center [471, 48] width 4 height 8
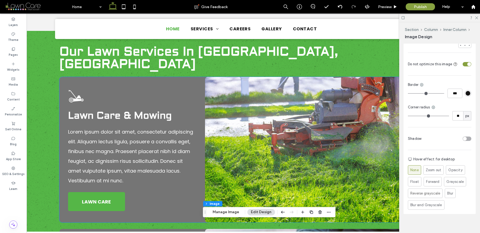
scroll to position [672, 0]
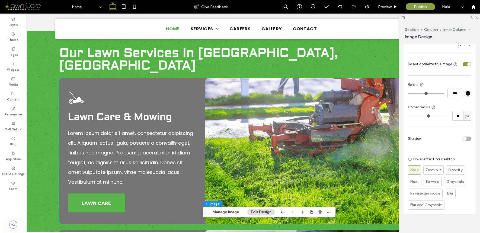
click at [75, 91] on icon at bounding box center [76, 97] width 15 height 12
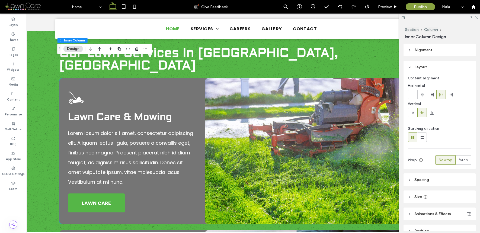
click at [75, 91] on icon at bounding box center [76, 97] width 15 height 12
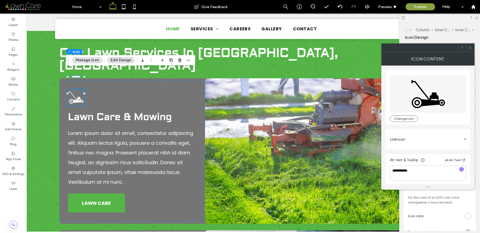
click at [468, 49] on div at bounding box center [471, 48] width 8 height 8
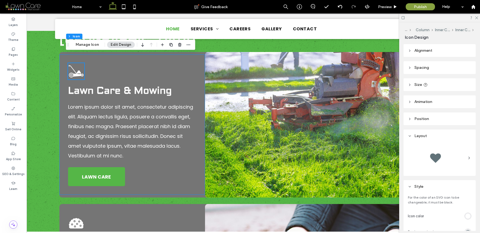
scroll to position [769, 0]
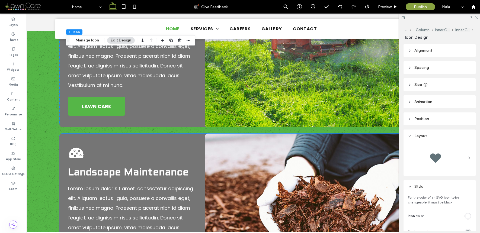
click at [71, 148] on icon at bounding box center [76, 153] width 15 height 10
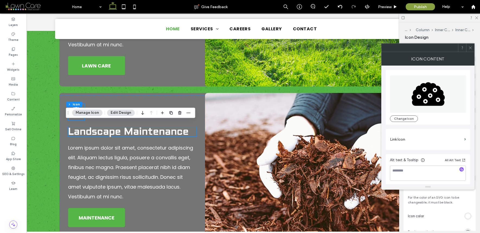
scroll to position [867, 0]
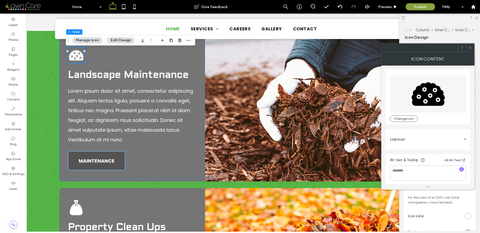
click at [93, 157] on span "MAINTENANCE" at bounding box center [97, 160] width 36 height 7
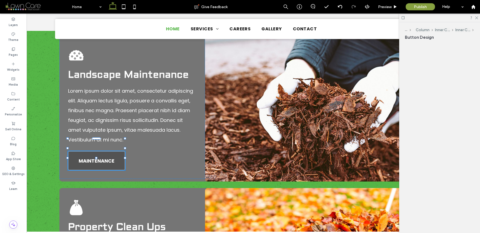
click at [93, 151] on div "MAINTENANCE" at bounding box center [96, 160] width 57 height 19
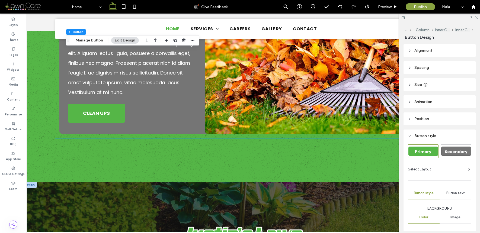
scroll to position [1101, 0]
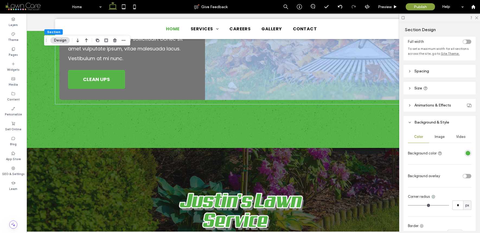
scroll to position [88, 0]
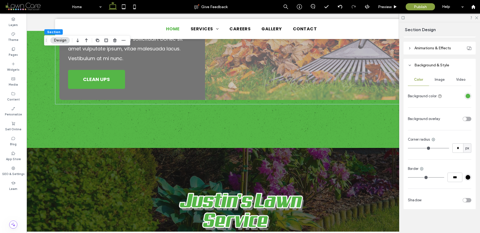
click at [441, 73] on div "Color Image Video Background color Background overlay Corner radius * px Border…" at bounding box center [440, 141] width 72 height 138
click at [438, 78] on span "Image" at bounding box center [440, 80] width 10 height 4
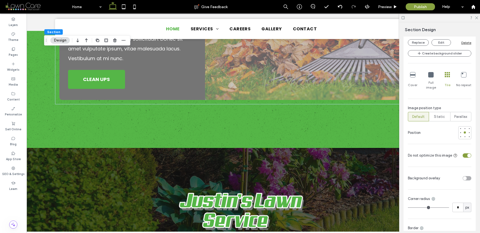
scroll to position [254, 0]
